Goal: Find specific page/section: Find specific page/section

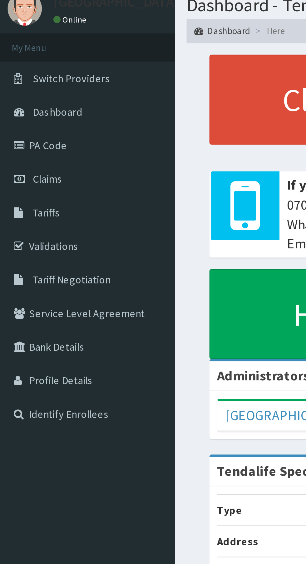
click at [19, 124] on link "Validations" at bounding box center [36, 123] width 72 height 14
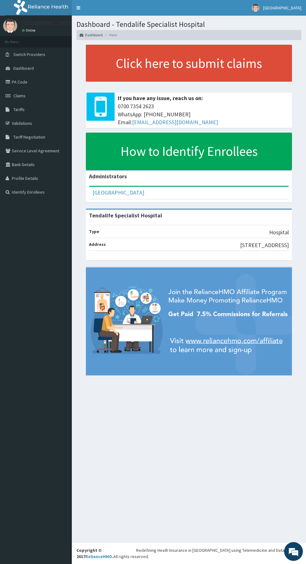
click at [23, 126] on link "Validations" at bounding box center [36, 123] width 72 height 14
